Goal: Task Accomplishment & Management: Use online tool/utility

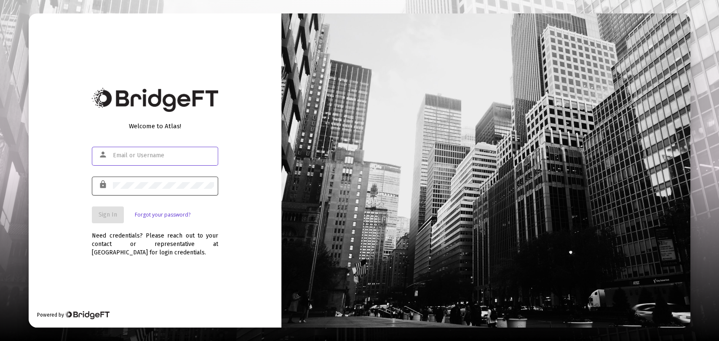
type input "[EMAIL_ADDRESS][DOMAIN_NAME]"
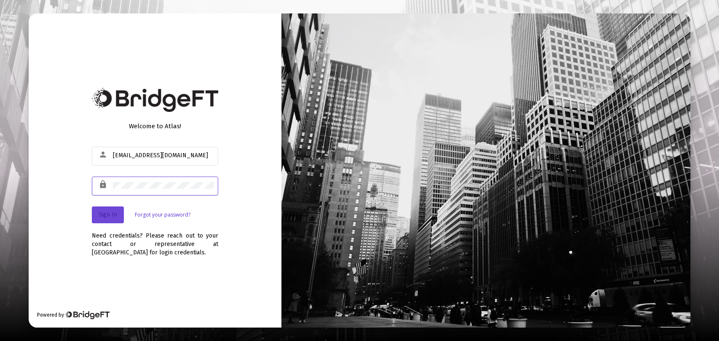
click at [110, 214] on span "Sign In" at bounding box center [108, 214] width 19 height 7
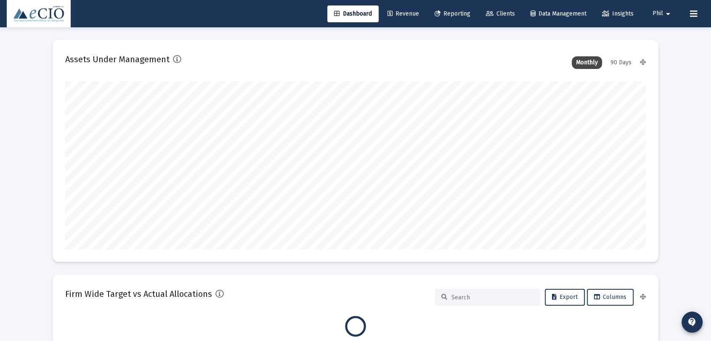
scroll to position [168, 581]
type input "[DATE]"
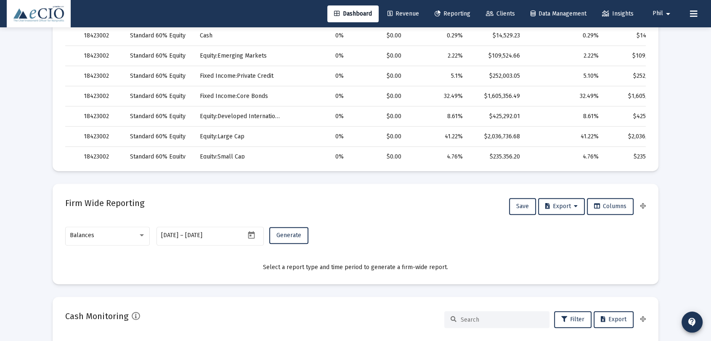
scroll to position [421, 0]
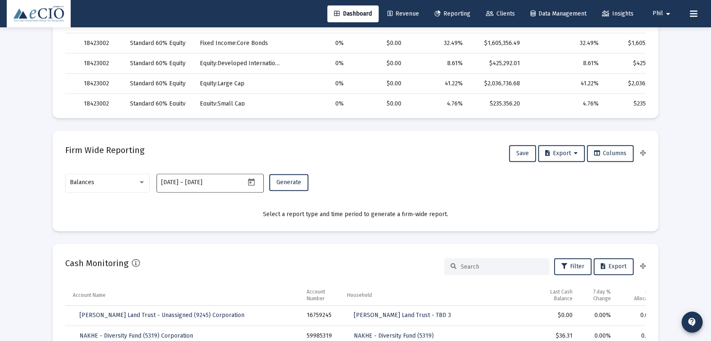
click at [255, 183] on icon "Open calendar" at bounding box center [251, 182] width 9 height 9
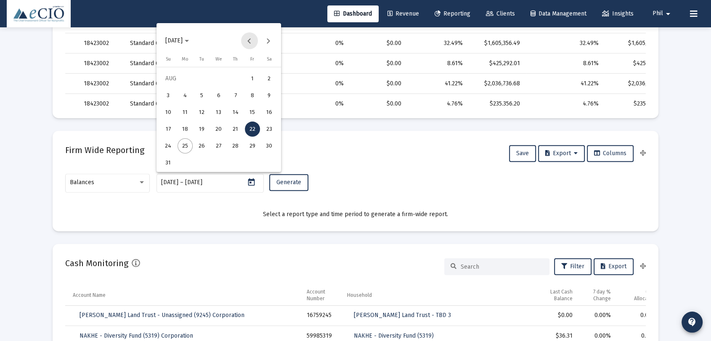
click at [248, 40] on button "Previous month" at bounding box center [249, 40] width 17 height 17
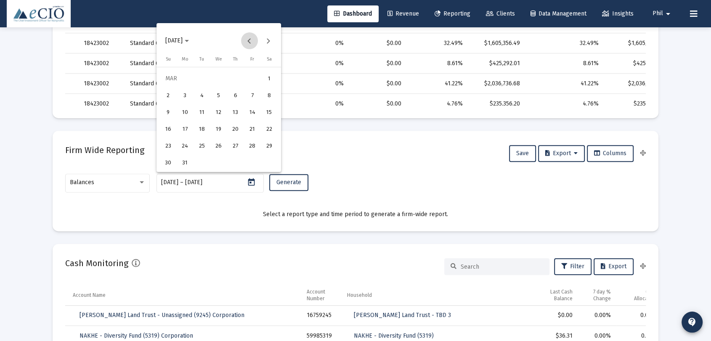
click at [248, 40] on button "Previous month" at bounding box center [249, 40] width 17 height 17
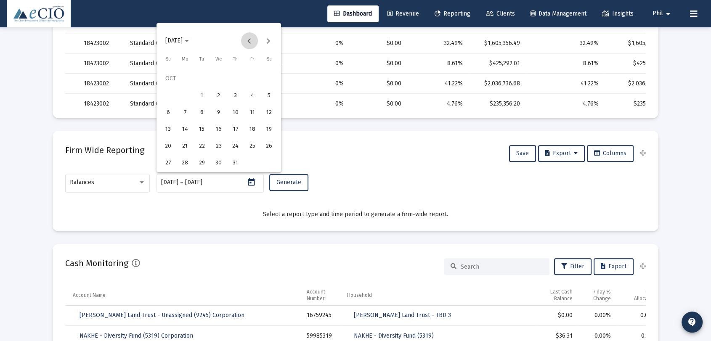
click at [248, 40] on button "Previous month" at bounding box center [249, 40] width 17 height 17
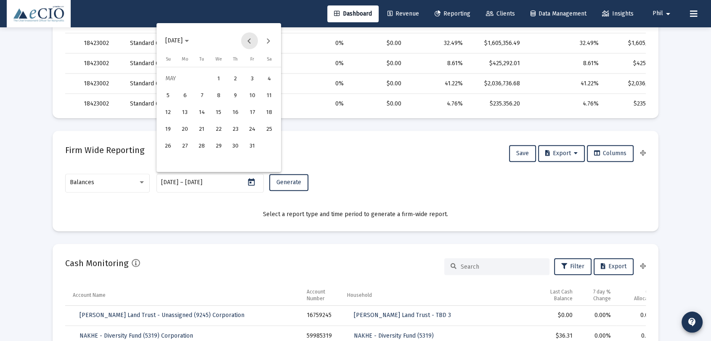
click at [248, 40] on button "Previous month" at bounding box center [249, 40] width 17 height 17
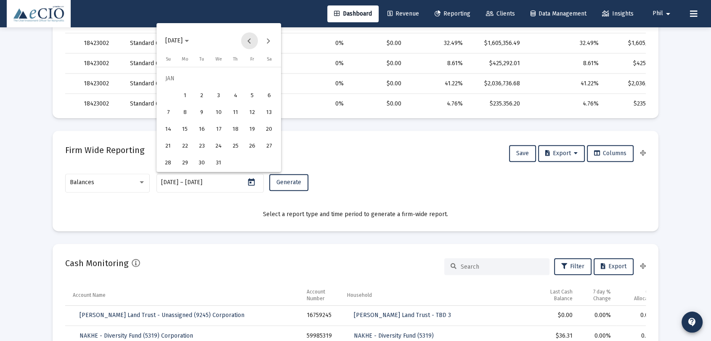
click at [248, 40] on button "Previous month" at bounding box center [249, 40] width 17 height 17
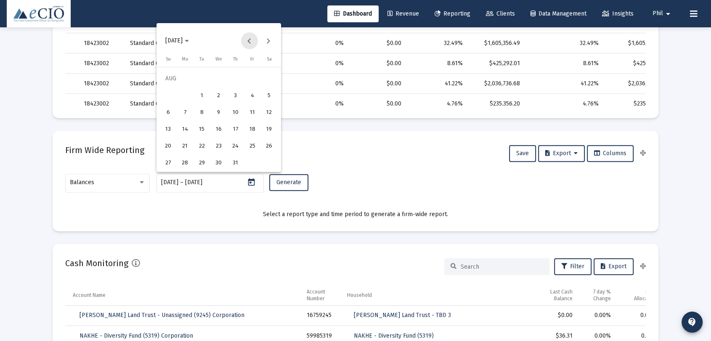
click at [248, 40] on button "Previous month" at bounding box center [249, 40] width 17 height 17
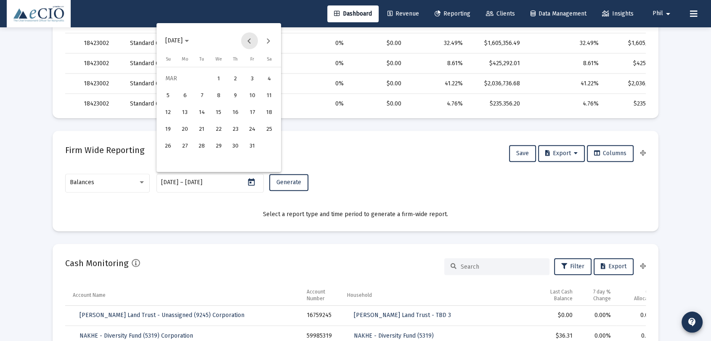
click at [248, 40] on button "Previous month" at bounding box center [249, 40] width 17 height 17
click at [249, 40] on button "Previous month" at bounding box center [249, 40] width 17 height 17
click at [249, 41] on button "Previous month" at bounding box center [249, 40] width 17 height 17
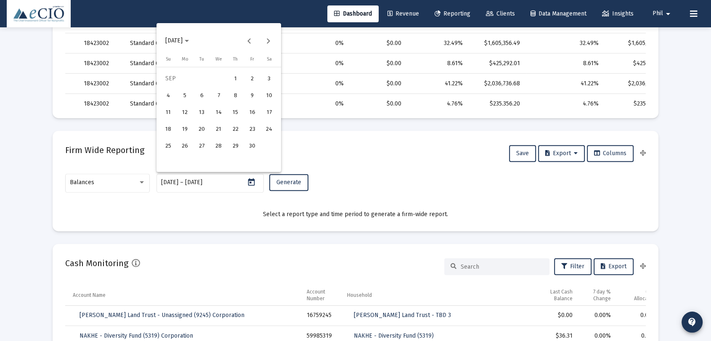
click at [186, 232] on div at bounding box center [355, 170] width 711 height 341
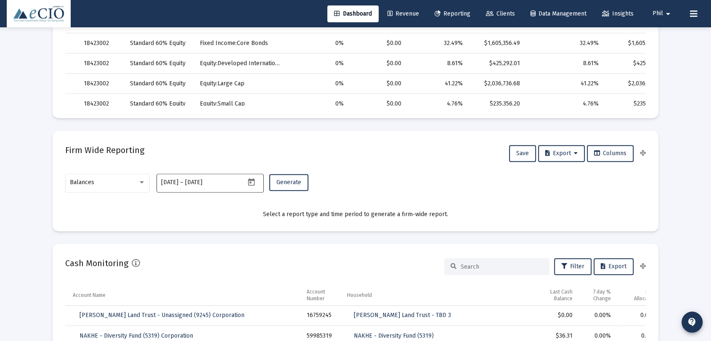
click at [193, 187] on div "[DATE] [DATE] – [DATE]" at bounding box center [203, 182] width 84 height 21
drag, startPoint x: 232, startPoint y: 182, endPoint x: 111, endPoint y: 178, distance: 120.5
click at [111, 178] on div "Balances [DATE] [DATE] – [DATE] Generate" at bounding box center [355, 187] width 581 height 30
type input "2"
type input "[DATE]"
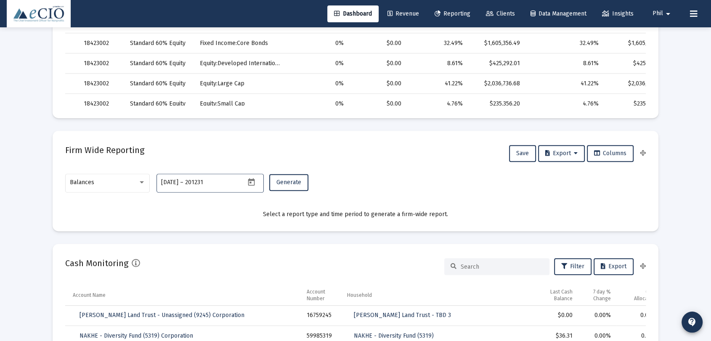
type input "201231"
click at [211, 202] on mat-card-content "Balances [DATE] [DATE] – 201231 Generate Select a report type and time period t…" at bounding box center [355, 195] width 581 height 47
click at [277, 184] on span "Generate" at bounding box center [289, 182] width 25 height 7
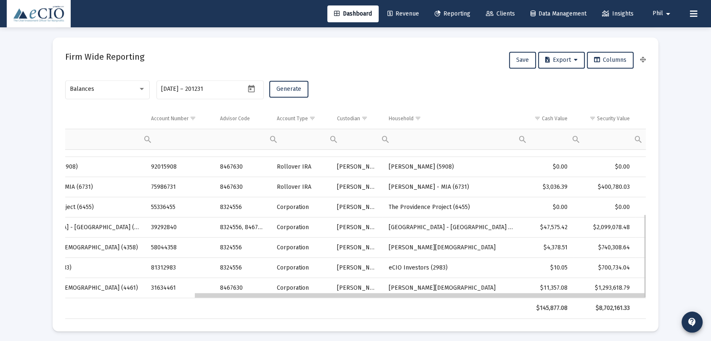
scroll to position [0, 165]
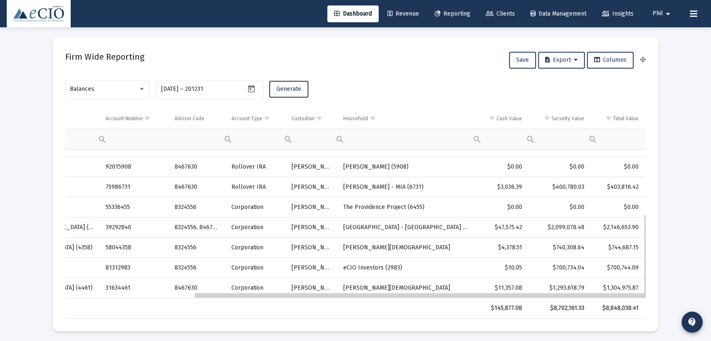
drag, startPoint x: 454, startPoint y: 296, endPoint x: 617, endPoint y: 298, distance: 162.5
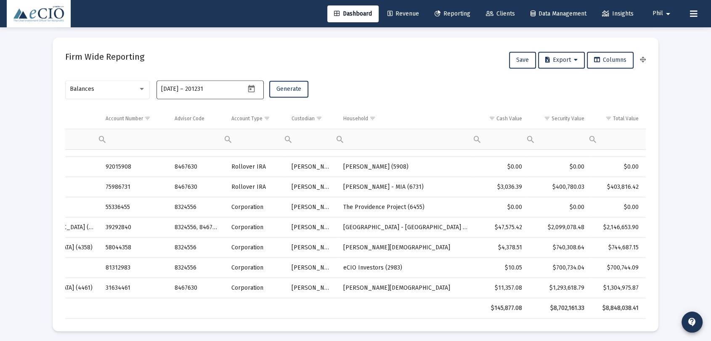
click at [170, 88] on input "[DATE]" at bounding box center [169, 89] width 17 height 7
type input "[DATE]"
click at [288, 91] on span "Generate" at bounding box center [289, 88] width 25 height 7
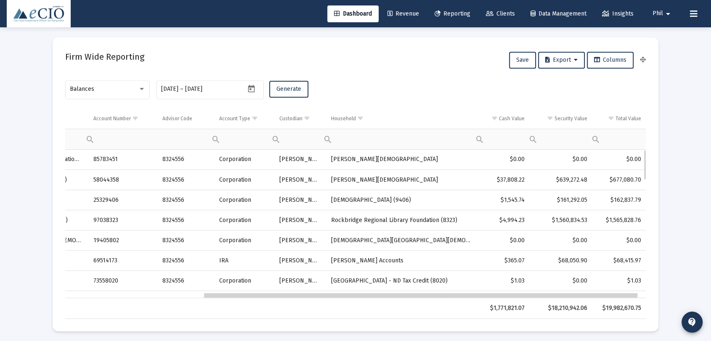
scroll to position [0, 0]
drag, startPoint x: 485, startPoint y: 295, endPoint x: 649, endPoint y: 276, distance: 164.9
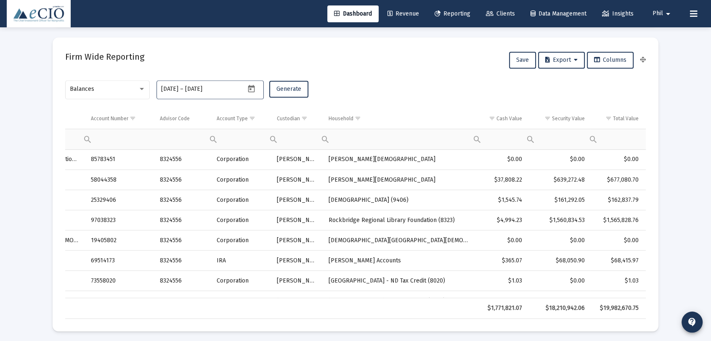
click at [172, 88] on input "[DATE]" at bounding box center [169, 89] width 17 height 7
type input "[DATE]"
click at [293, 88] on span "Generate" at bounding box center [289, 88] width 25 height 7
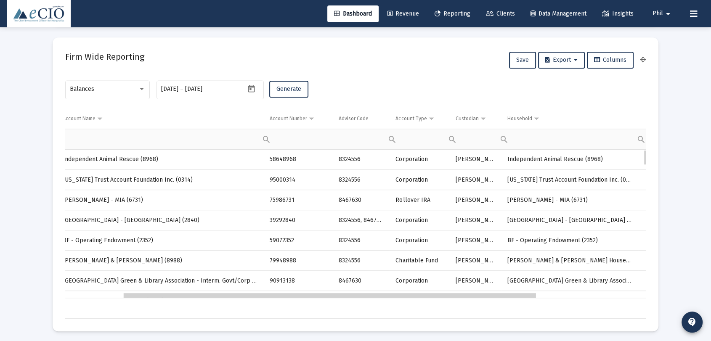
scroll to position [0, 234]
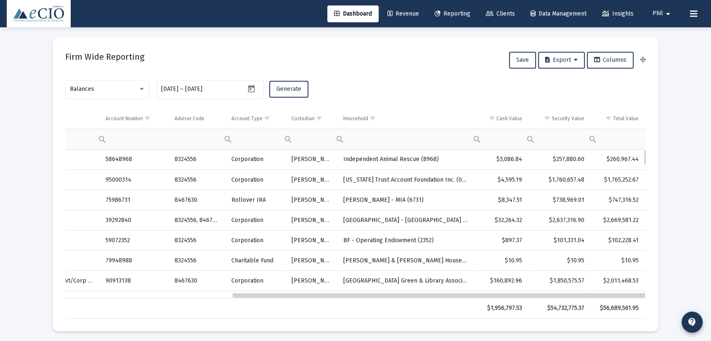
drag, startPoint x: 418, startPoint y: 297, endPoint x: 646, endPoint y: 298, distance: 228.6
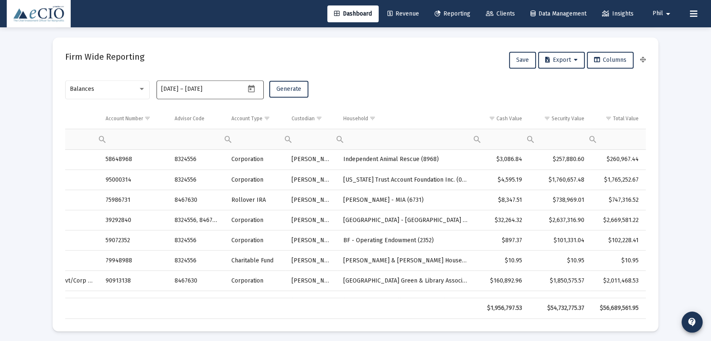
click at [173, 88] on input "[DATE]" at bounding box center [169, 89] width 17 height 7
type input "[DATE]"
click at [296, 88] on span "Generate" at bounding box center [289, 88] width 25 height 7
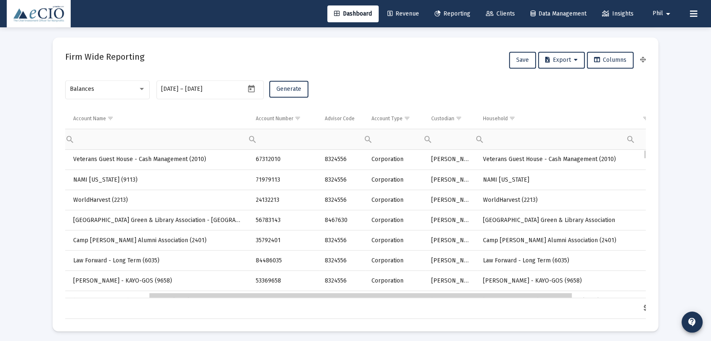
scroll to position [0, 214]
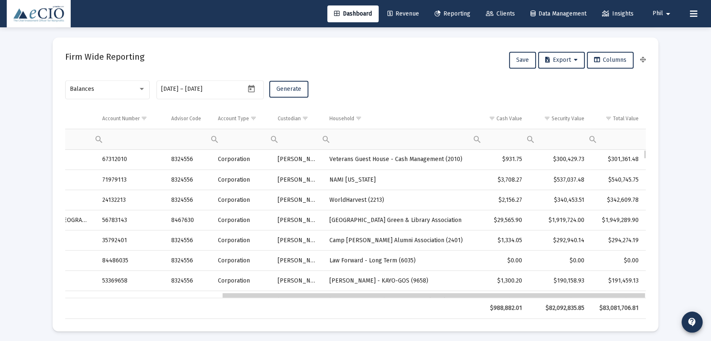
drag, startPoint x: 451, startPoint y: 297, endPoint x: 718, endPoint y: 299, distance: 266.5
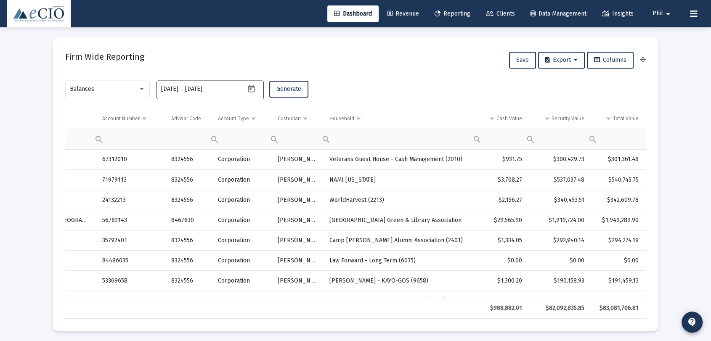
click at [173, 88] on input "[DATE]" at bounding box center [169, 89] width 17 height 7
type input "[DATE]"
click at [287, 87] on span "Generate" at bounding box center [289, 88] width 25 height 7
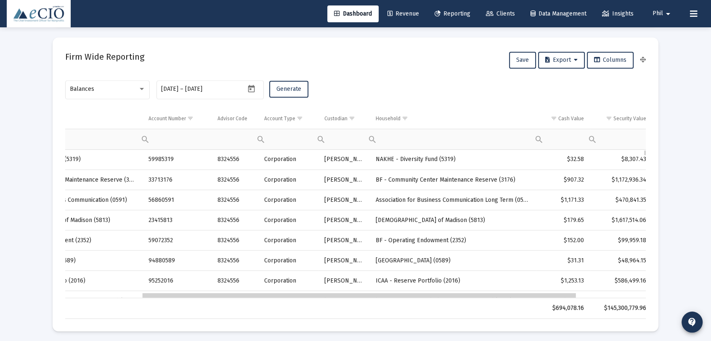
scroll to position [0, 194]
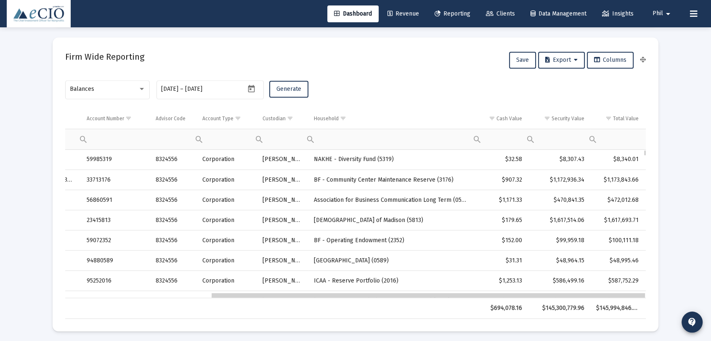
drag, startPoint x: 444, startPoint y: 297, endPoint x: 640, endPoint y: 293, distance: 196.2
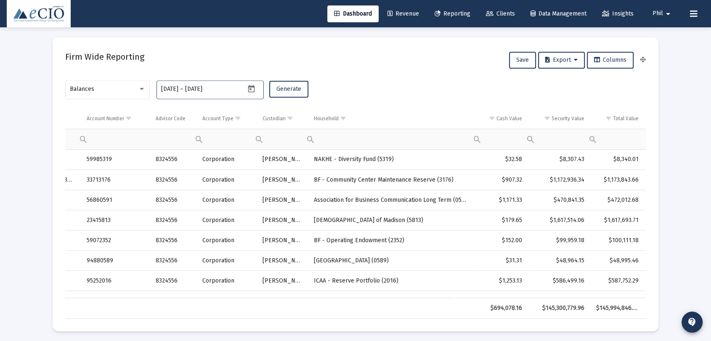
click at [173, 88] on input "[DATE]" at bounding box center [169, 89] width 17 height 7
type input "[DATE]"
click at [298, 94] on button "Generate" at bounding box center [288, 89] width 39 height 17
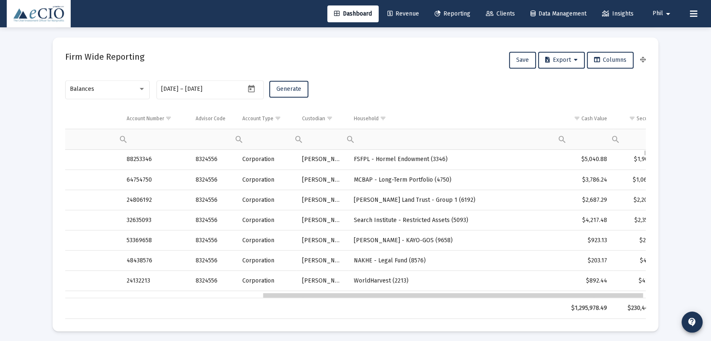
scroll to position [0, 303]
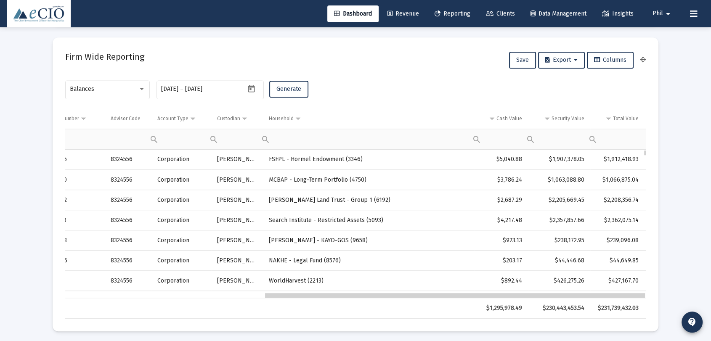
drag, startPoint x: 401, startPoint y: 296, endPoint x: 640, endPoint y: 292, distance: 239.2
